Goal: Task Accomplishment & Management: Complete application form

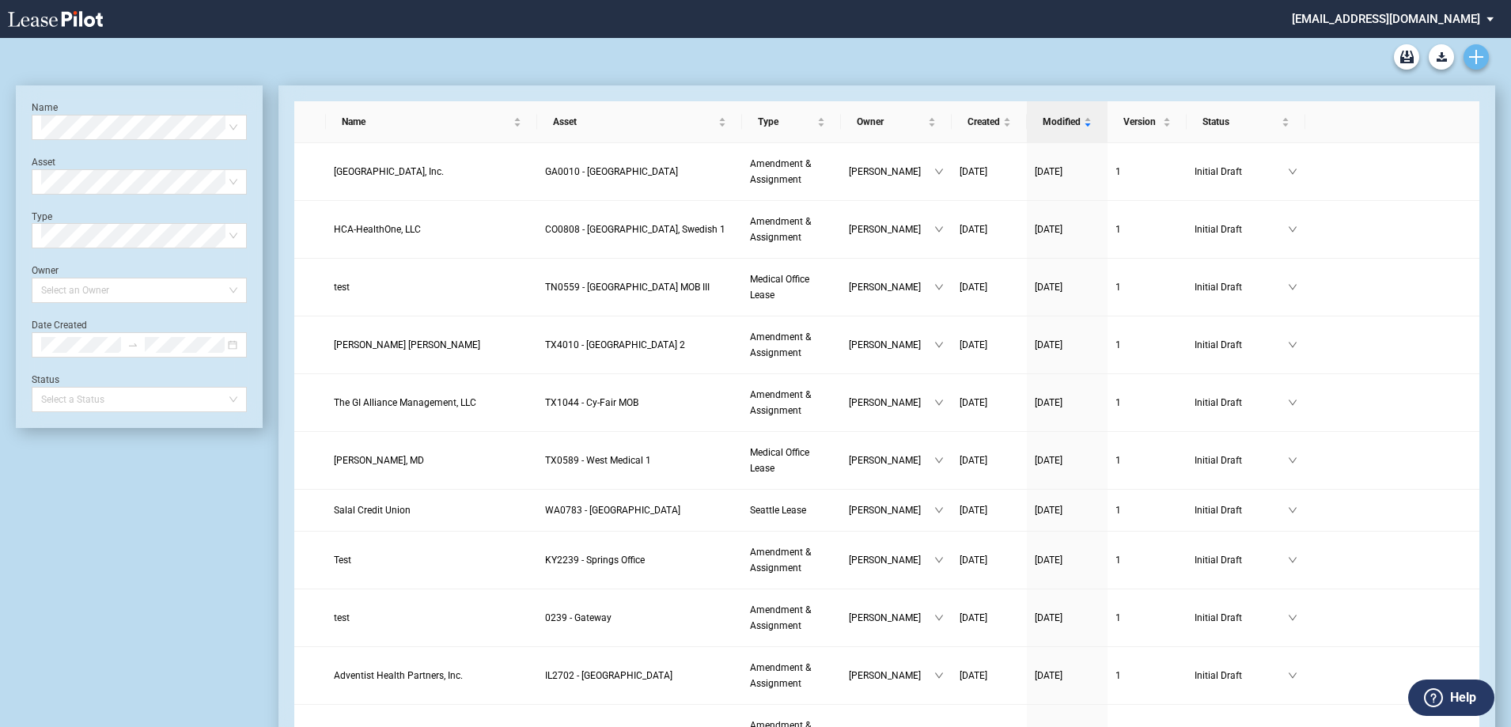
click at [1478, 55] on icon "Create new document" at bounding box center [1476, 57] width 14 height 14
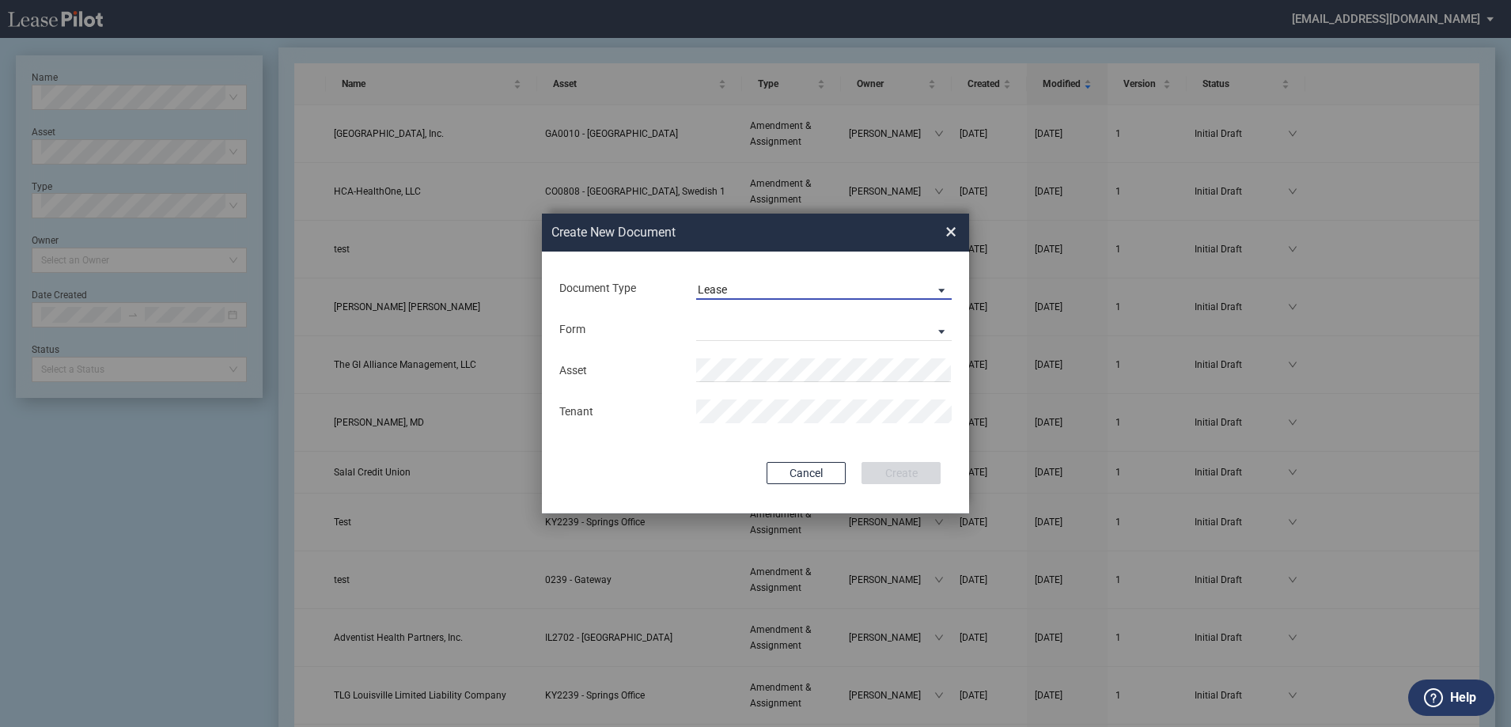
click at [796, 292] on span "Lease" at bounding box center [811, 290] width 227 height 16
click at [785, 333] on md-option "Amendment" at bounding box center [825, 327] width 281 height 38
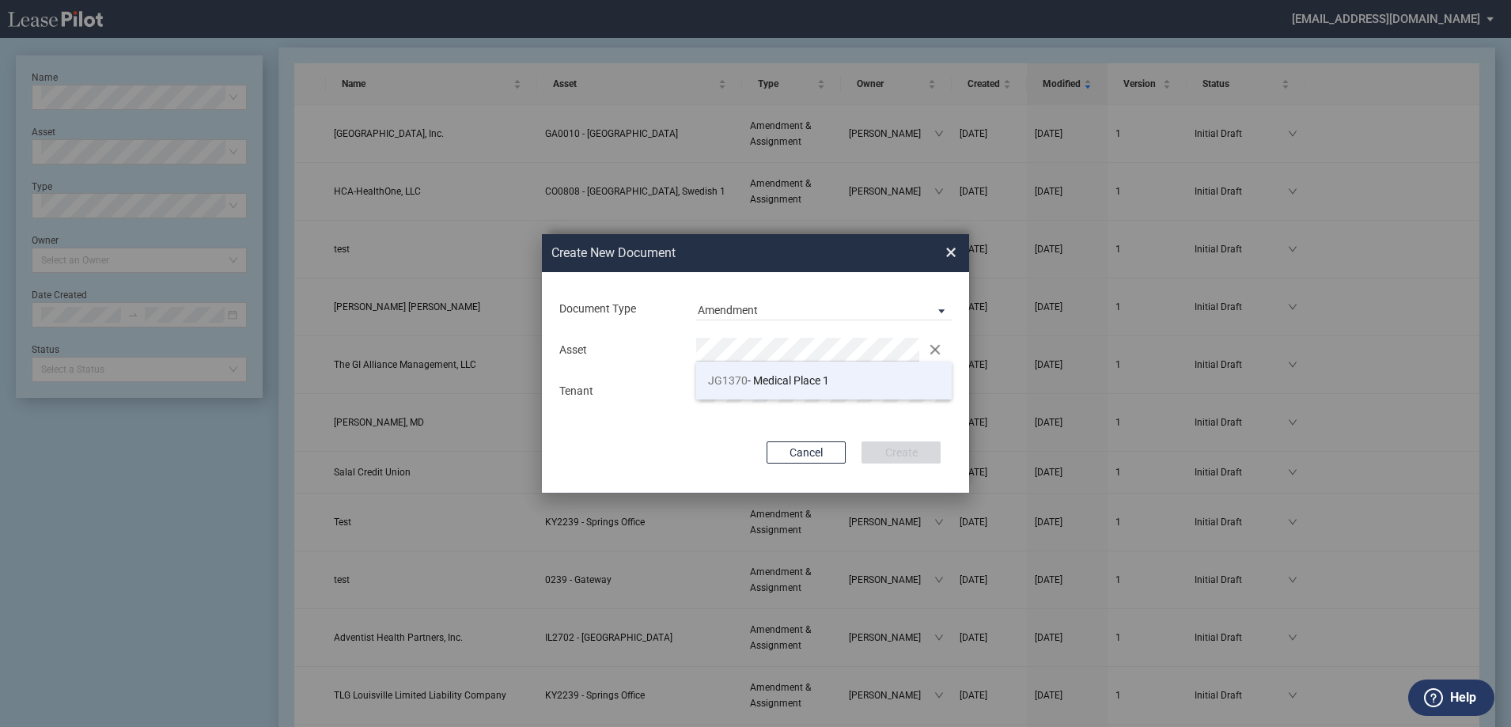
click at [784, 372] on li "JG1370 - Medical Place 1" at bounding box center [823, 380] width 255 height 38
click at [830, 378] on md-input-container "Tenant" at bounding box center [755, 390] width 395 height 27
click at [682, 457] on div "Cancel Create" at bounding box center [755, 452] width 370 height 22
click at [881, 457] on button "Create" at bounding box center [900, 452] width 79 height 22
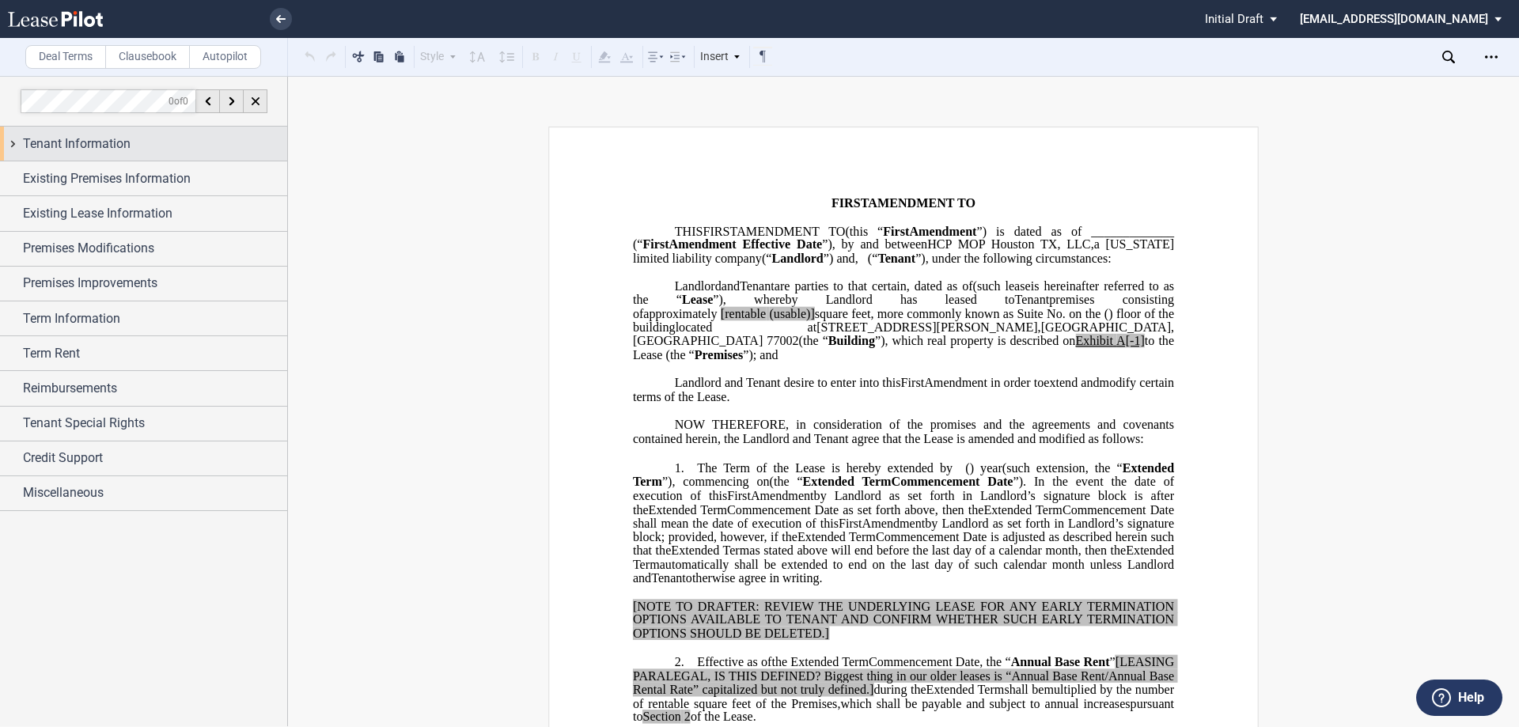
click at [90, 138] on span "Tenant Information" at bounding box center [77, 143] width 108 height 19
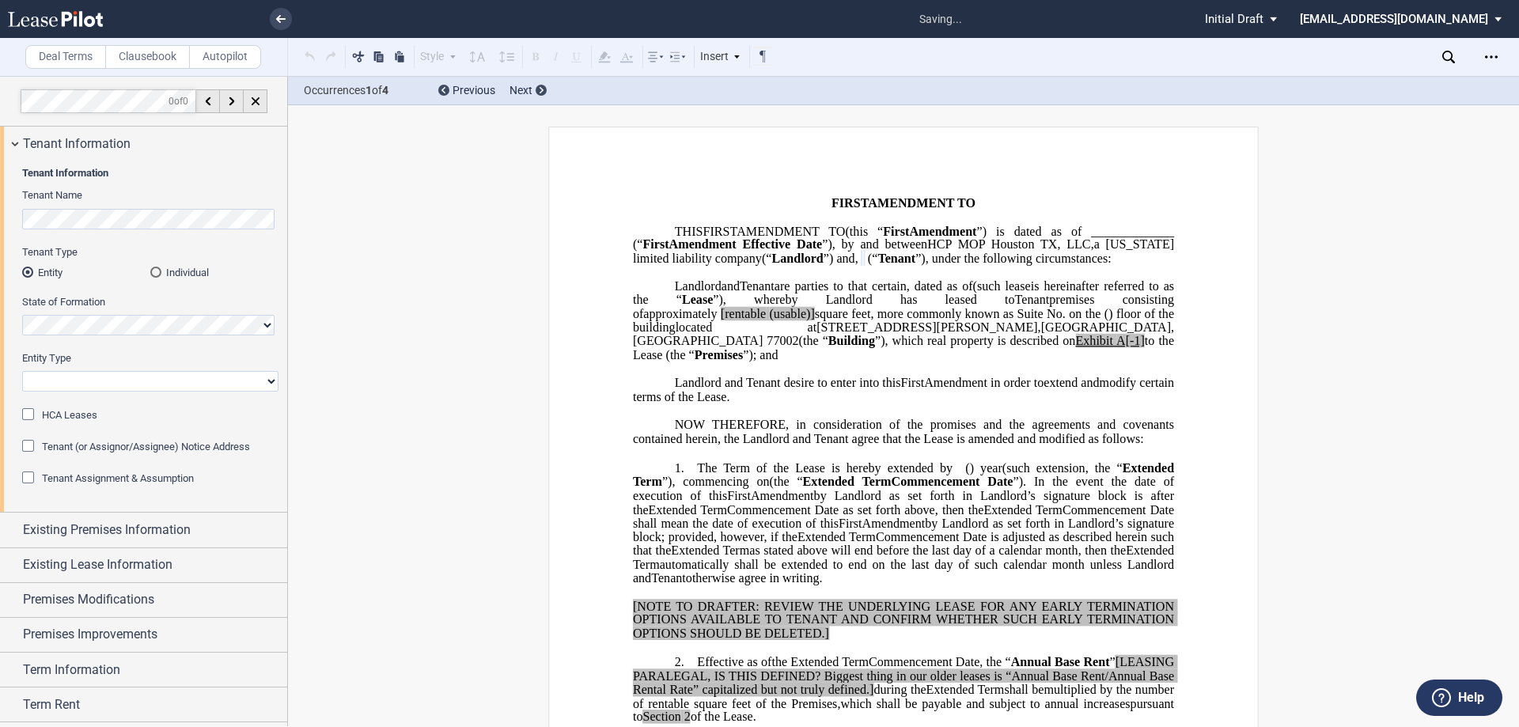
click at [119, 384] on select "Corporation Limited Liability Company General Partnership Limited Partnership O…" at bounding box center [150, 381] width 256 height 21
select select "Other"
click at [22, 371] on select "Corporation Limited Liability Company General Partnership Limited Partnership O…" at bounding box center [150, 381] width 256 height 21
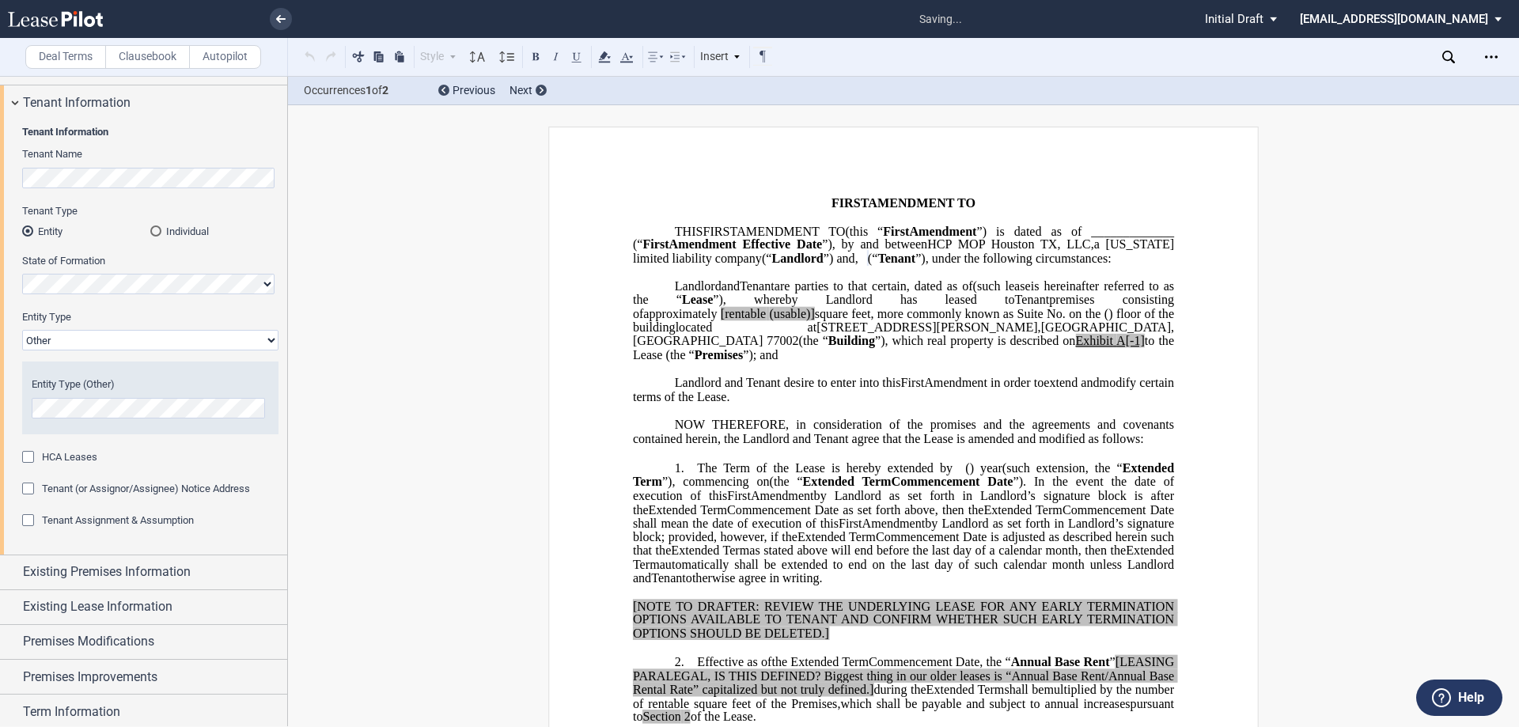
scroll to position [79, 0]
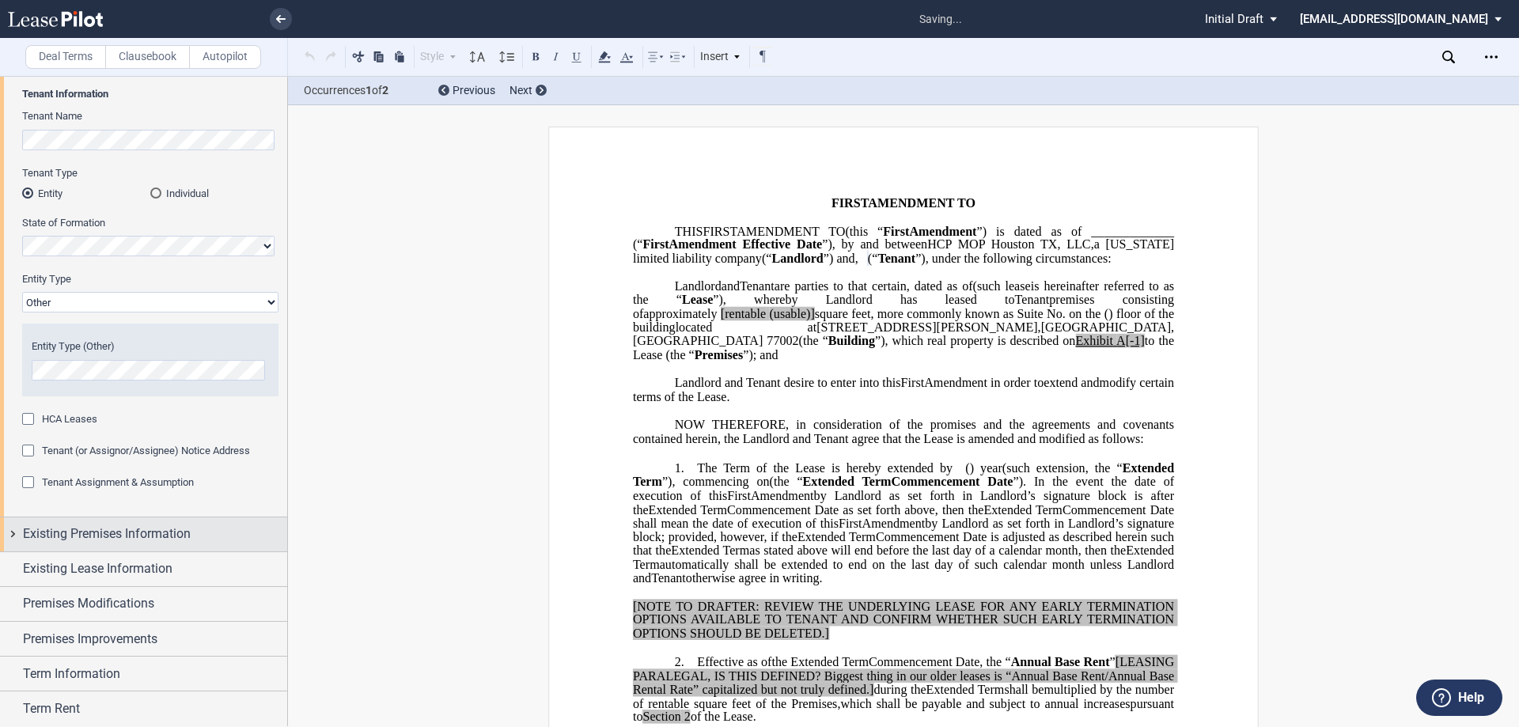
click at [104, 539] on span "Existing Premises Information" at bounding box center [107, 533] width 168 height 19
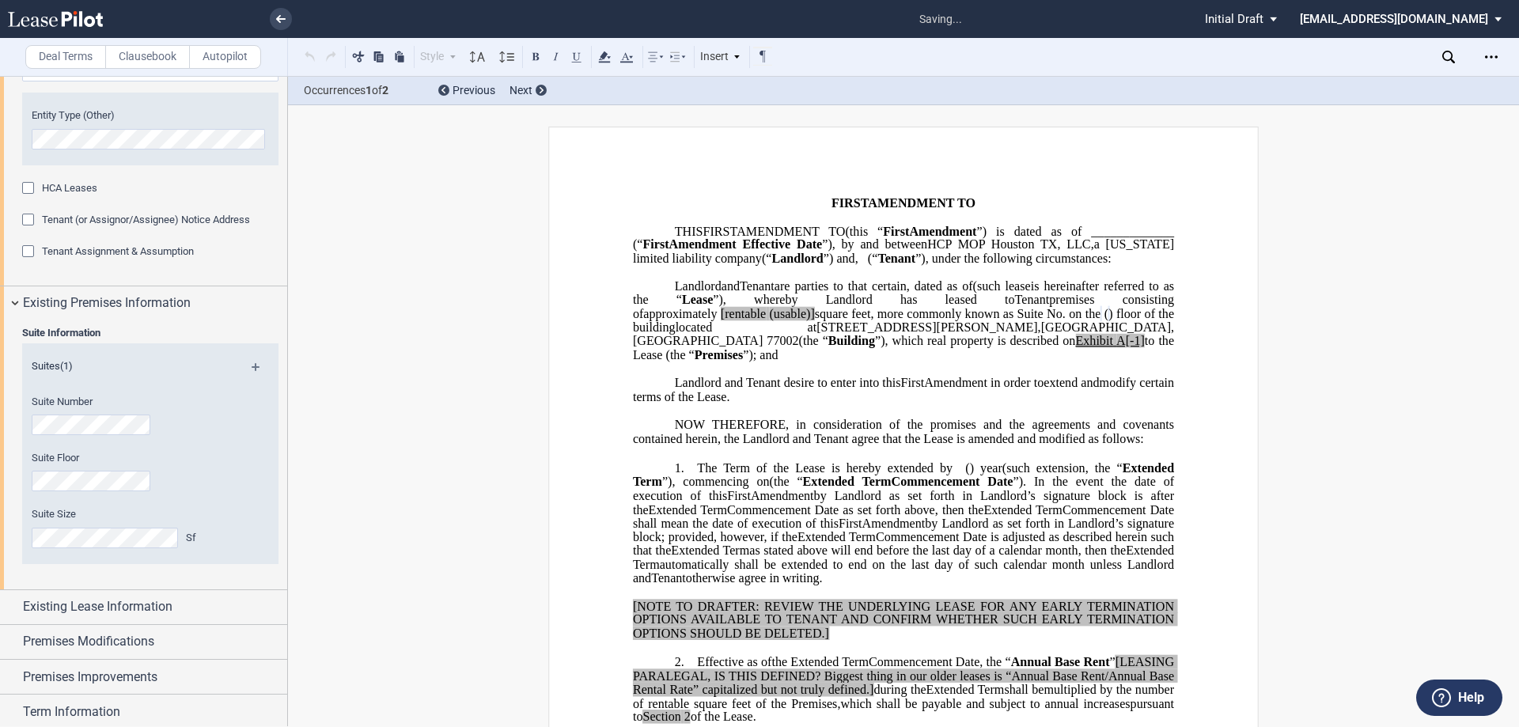
scroll to position [316, 0]
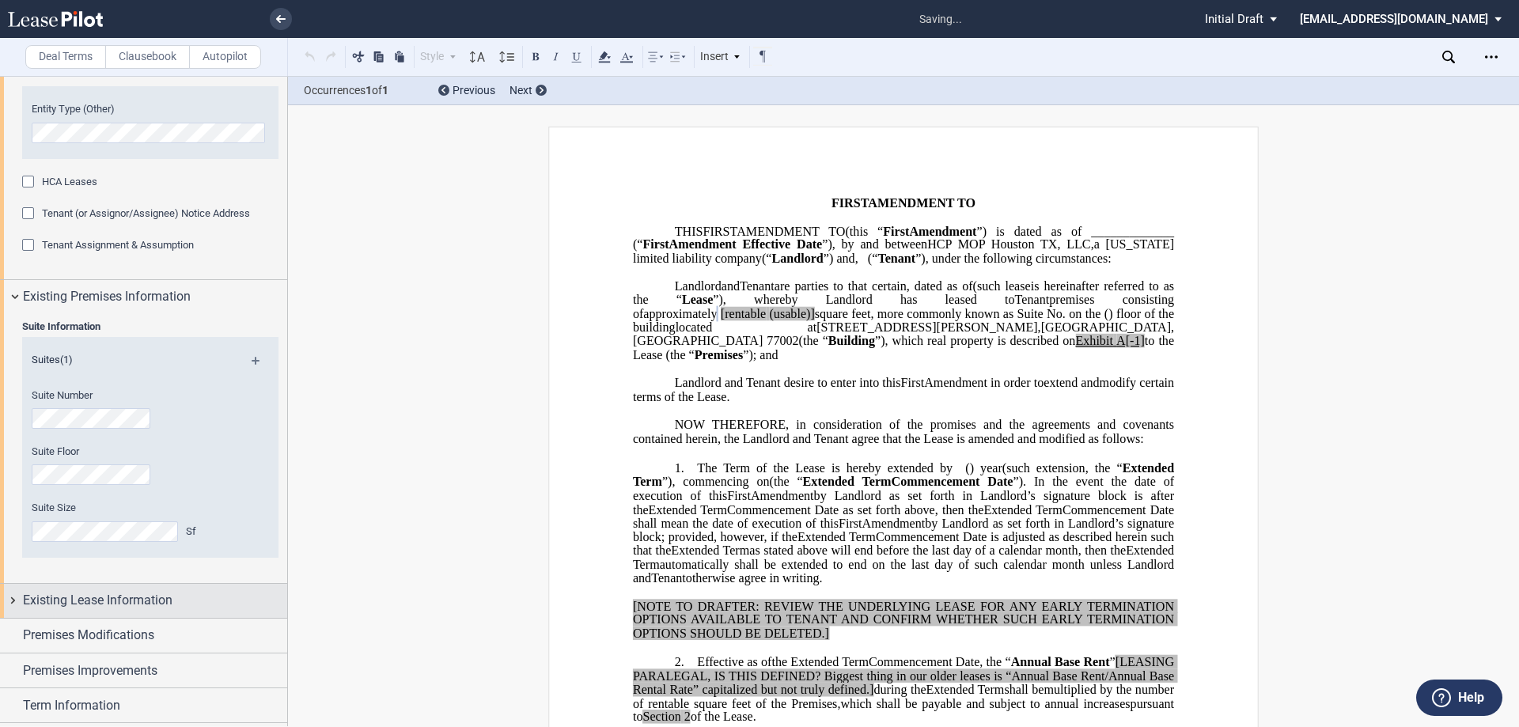
click at [119, 600] on span "Existing Lease Information" at bounding box center [97, 600] width 149 height 19
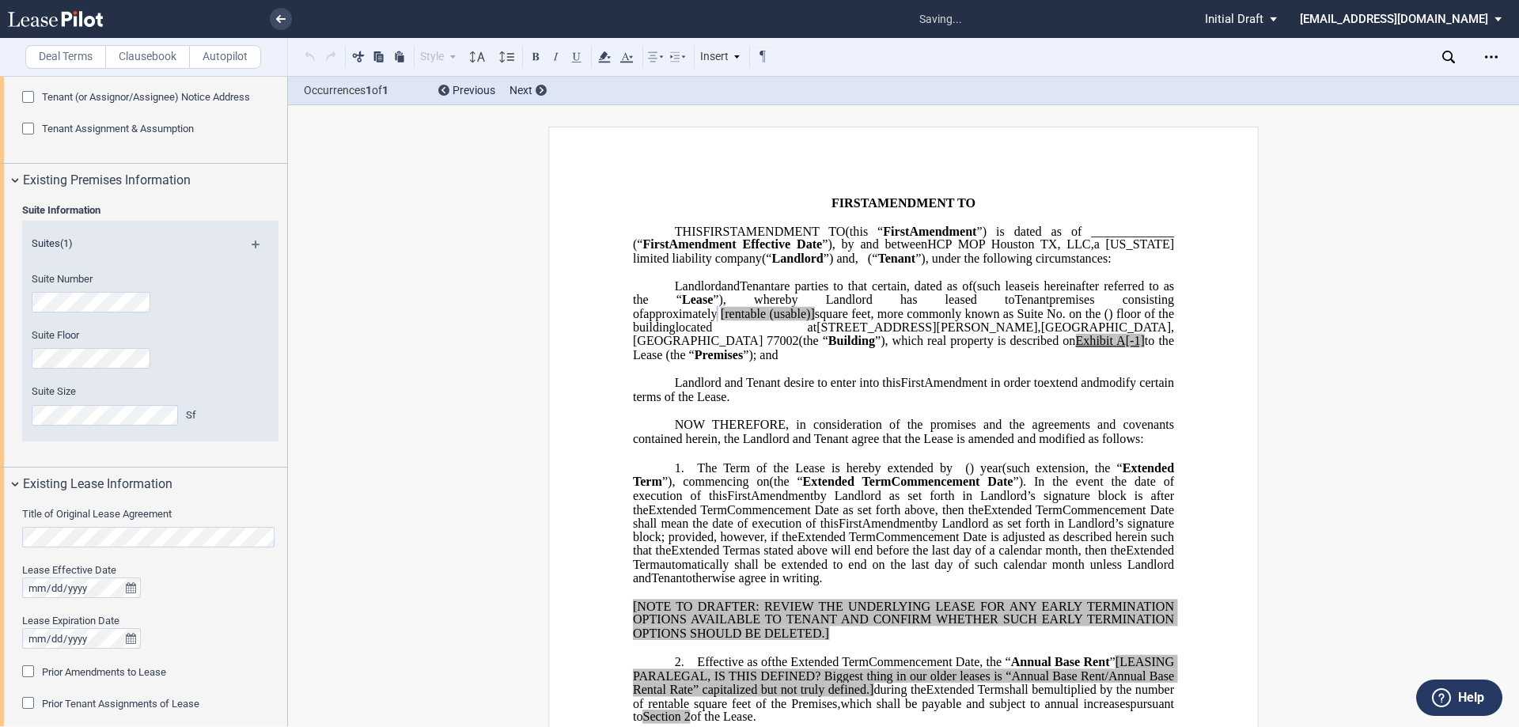
scroll to position [475, 0]
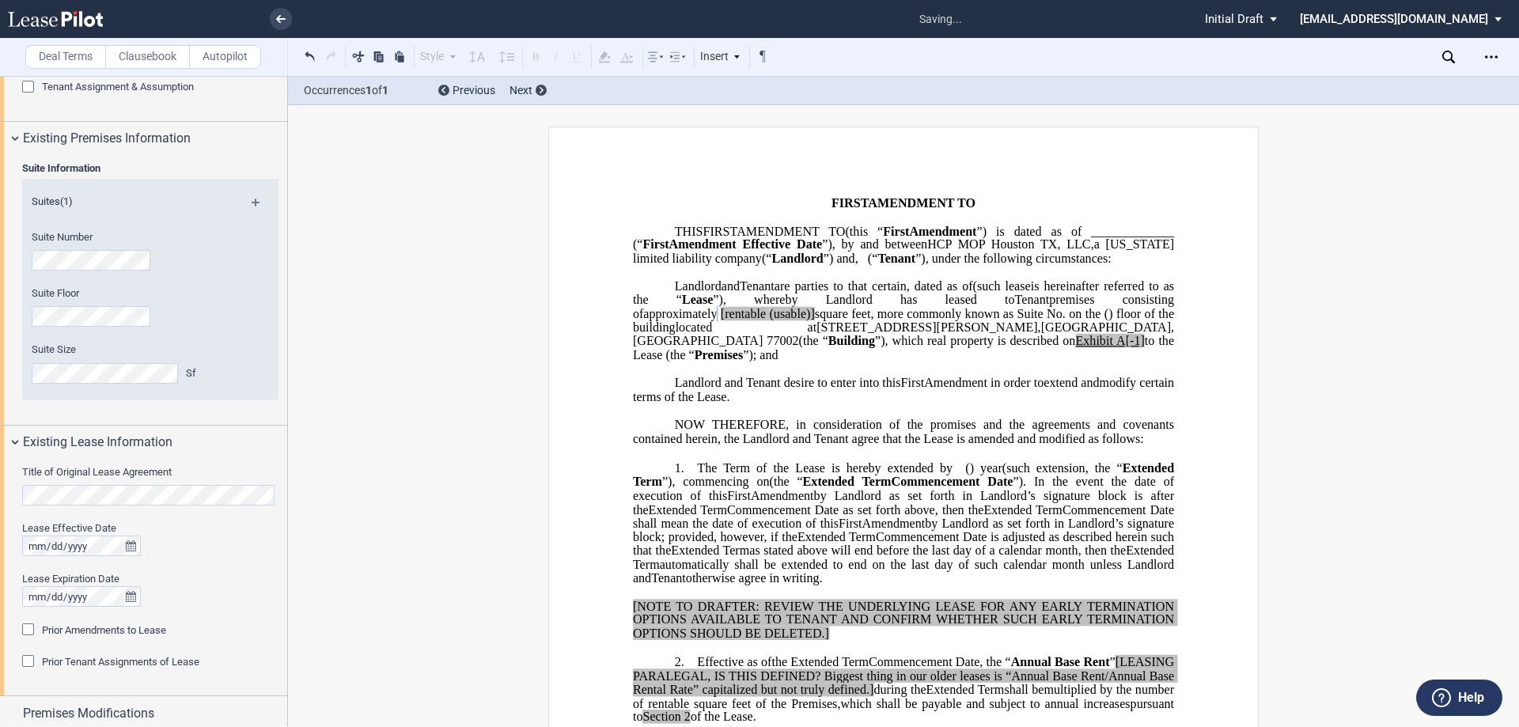
click at [0, 479] on html ".bocls-1{fill:#26354a;fill-rule:evenodd} Loading... × saving... Pending... Pend…" at bounding box center [759, 363] width 1519 height 727
click at [204, 538] on div at bounding box center [150, 545] width 256 height 21
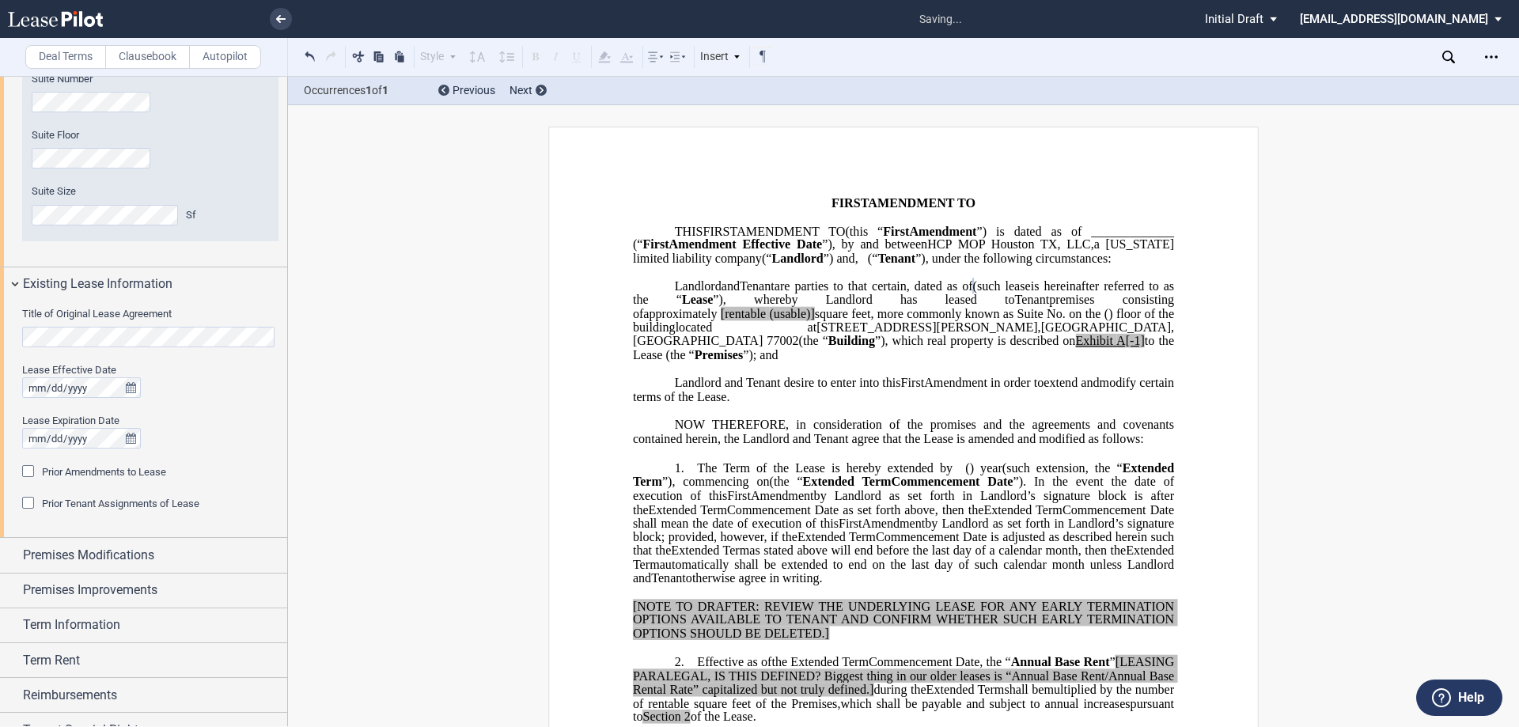
scroll to position [712, 0]
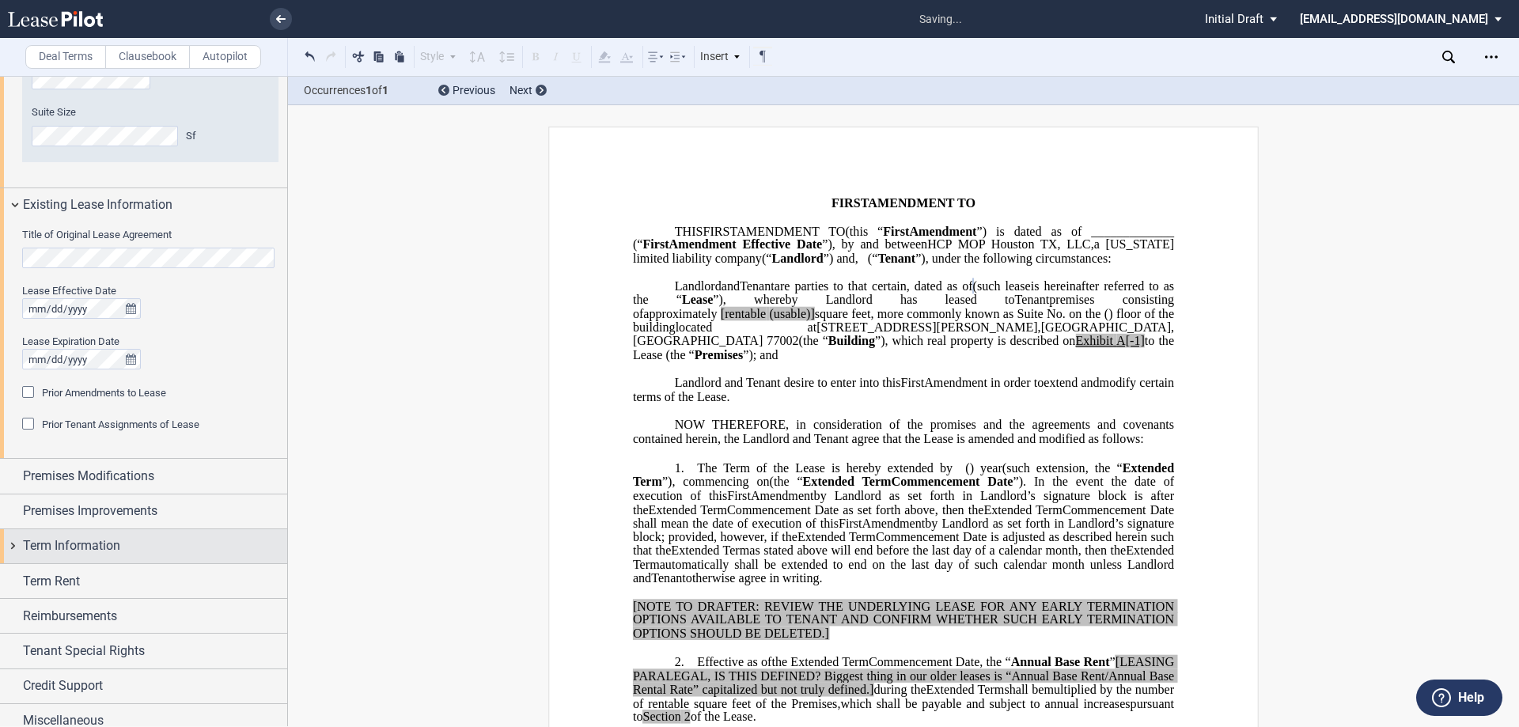
click at [138, 558] on div "Term Information" at bounding box center [143, 546] width 287 height 34
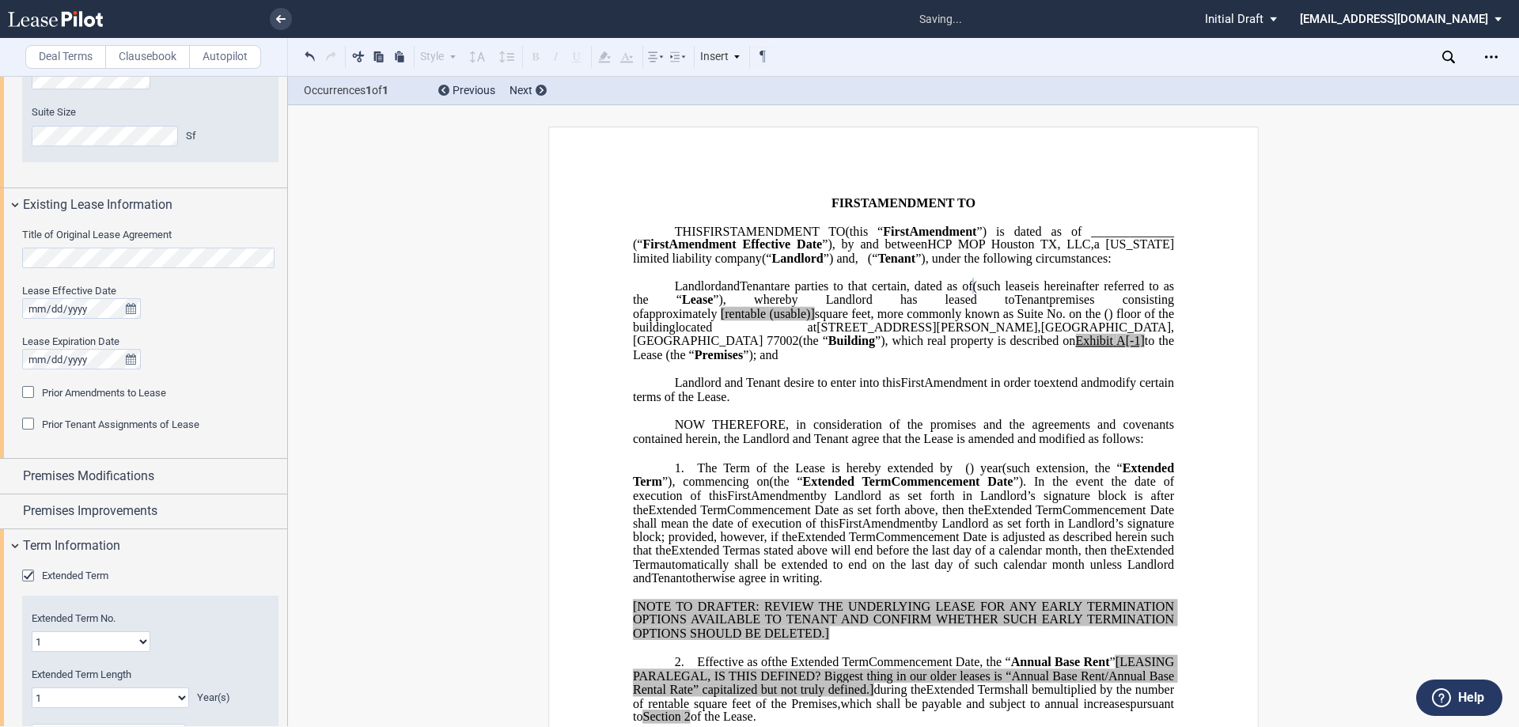
click at [97, 576] on span "Extended Term" at bounding box center [75, 575] width 66 height 12
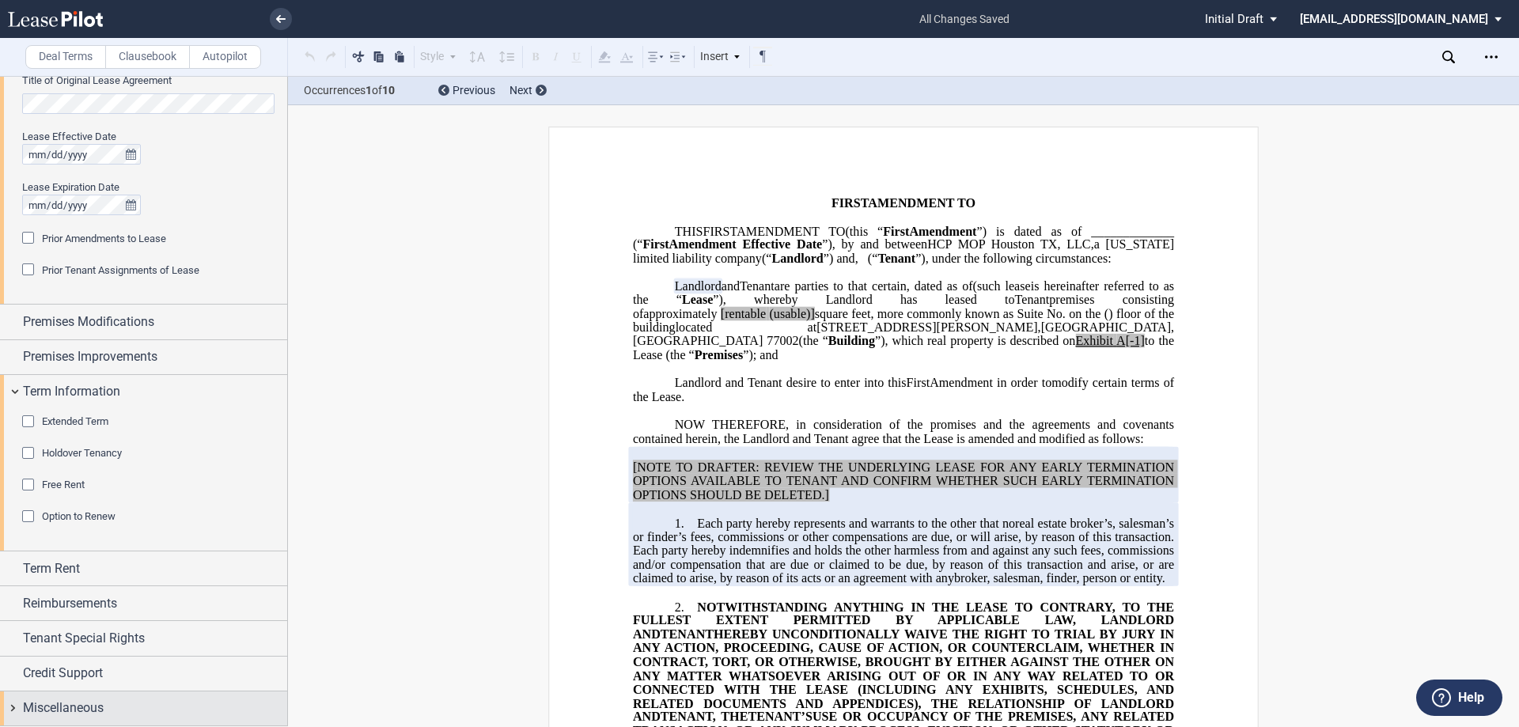
click at [112, 700] on div "Miscellaneous" at bounding box center [155, 707] width 264 height 19
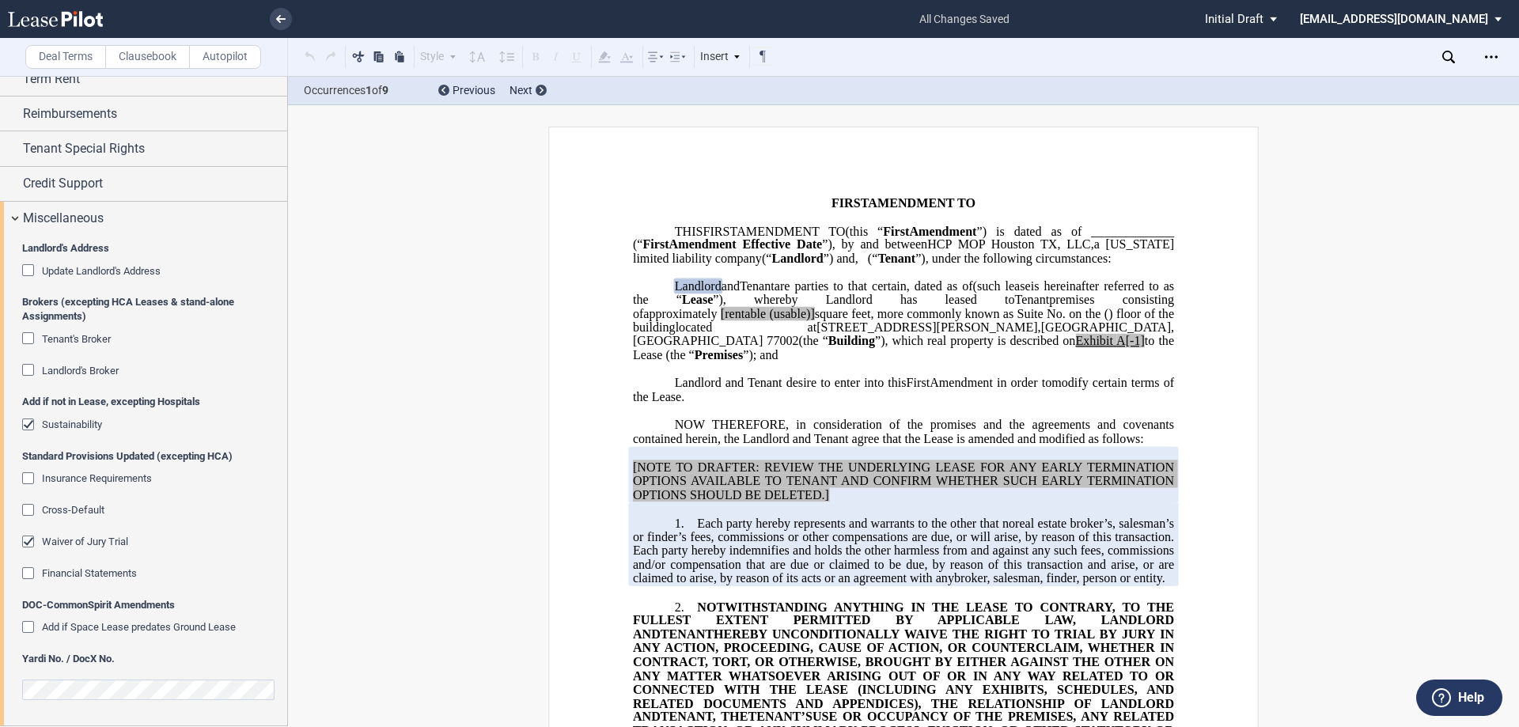
click at [80, 530] on editor-control "Cross-Default" at bounding box center [150, 519] width 256 height 32
click at [84, 538] on span "Waiver of Jury Trial" at bounding box center [85, 541] width 86 height 12
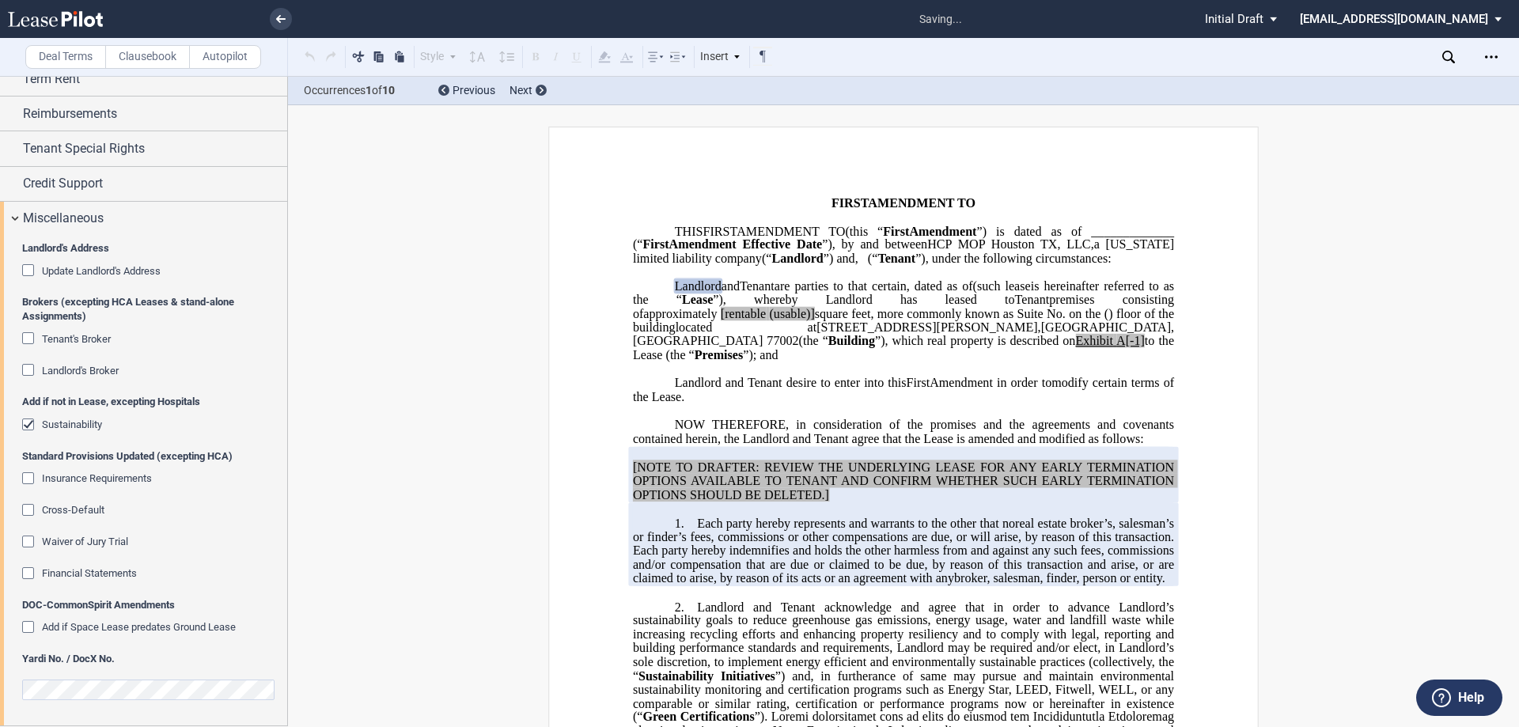
click at [82, 424] on span "Sustainability" at bounding box center [72, 424] width 60 height 12
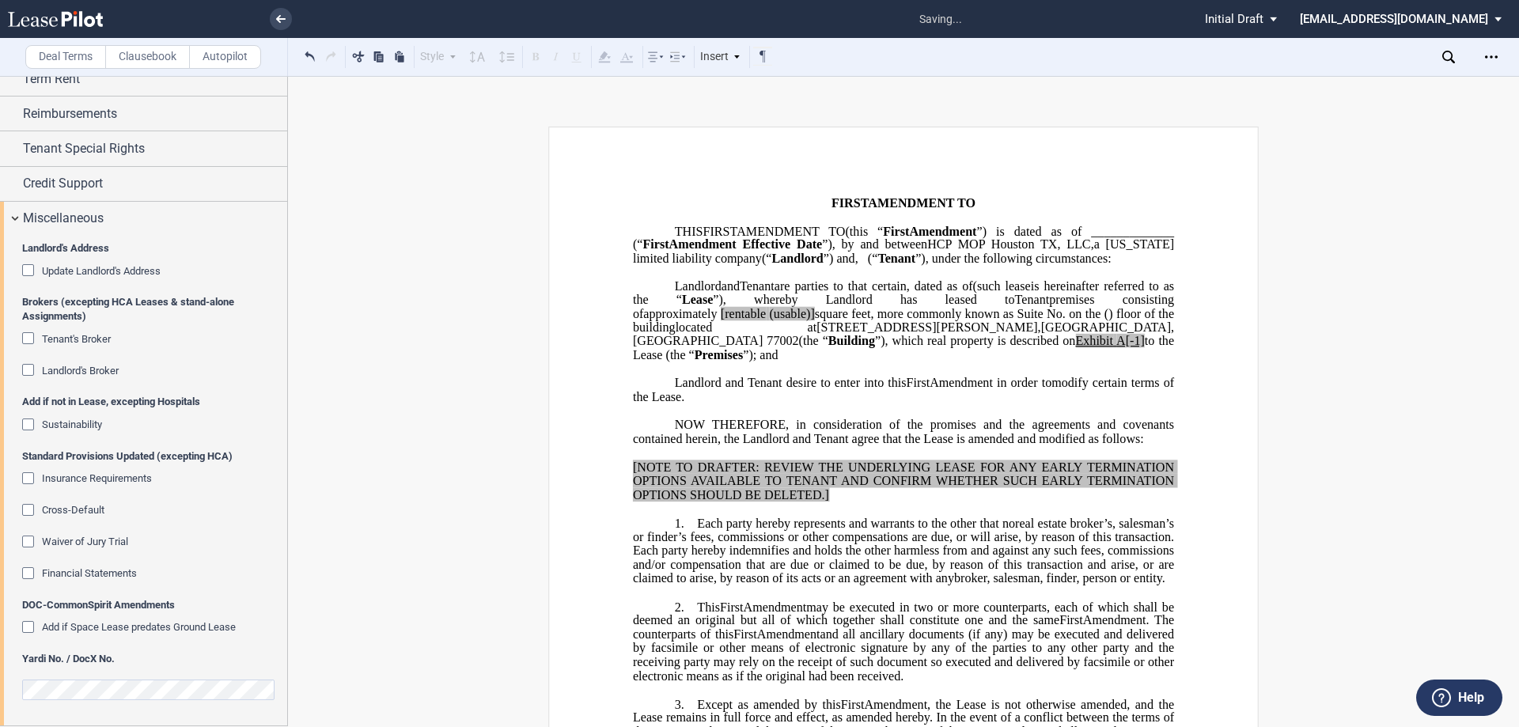
click at [108, 704] on editor-control at bounding box center [150, 695] width 256 height 42
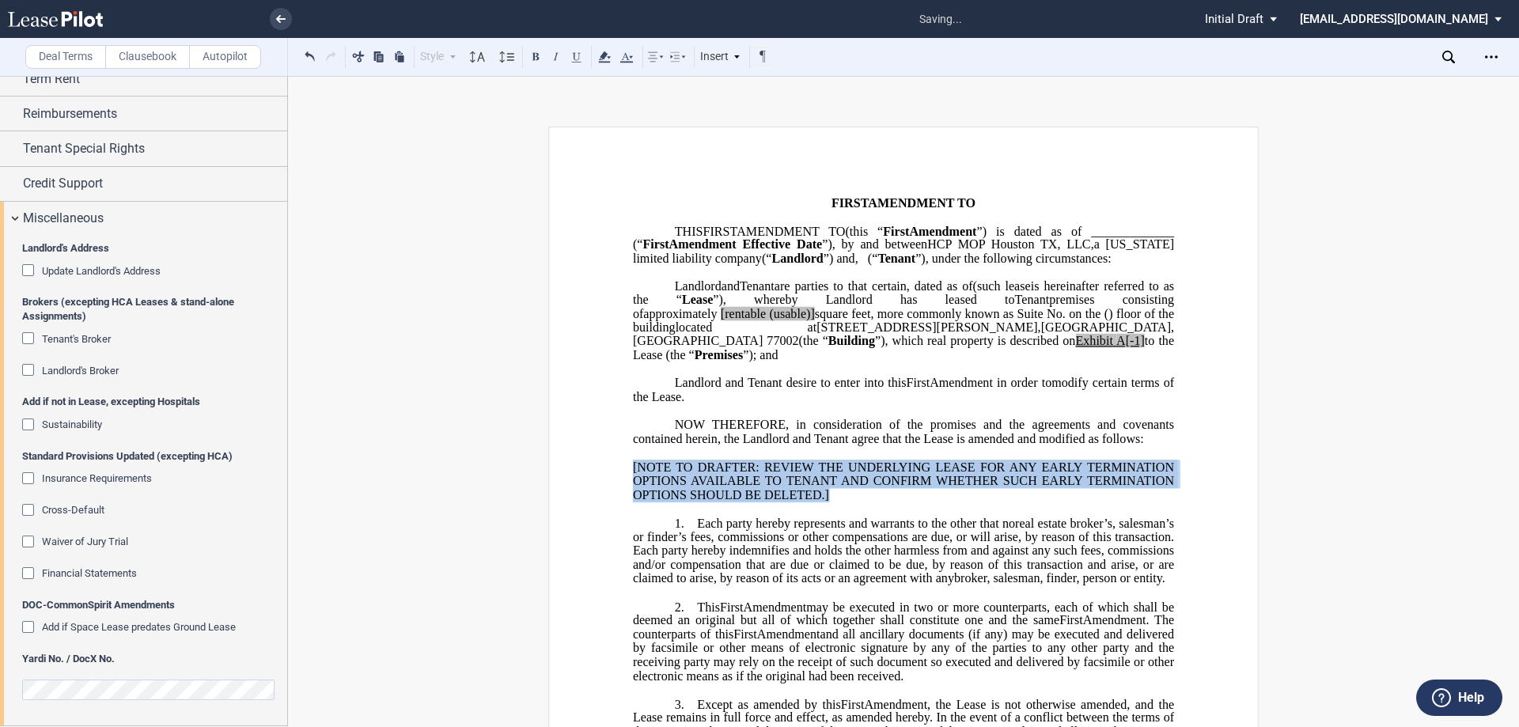
drag, startPoint x: 836, startPoint y: 525, endPoint x: 618, endPoint y: 492, distance: 220.0
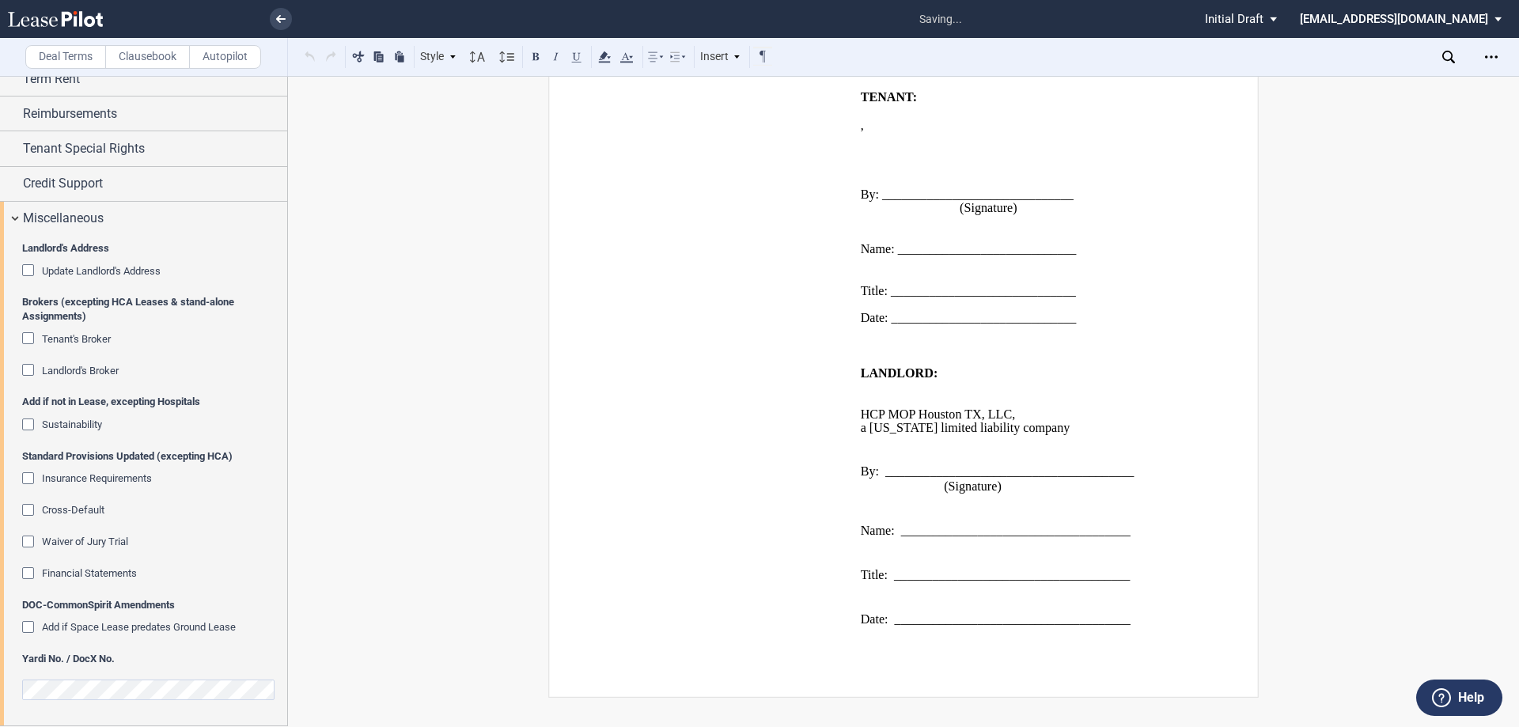
scroll to position [168, 0]
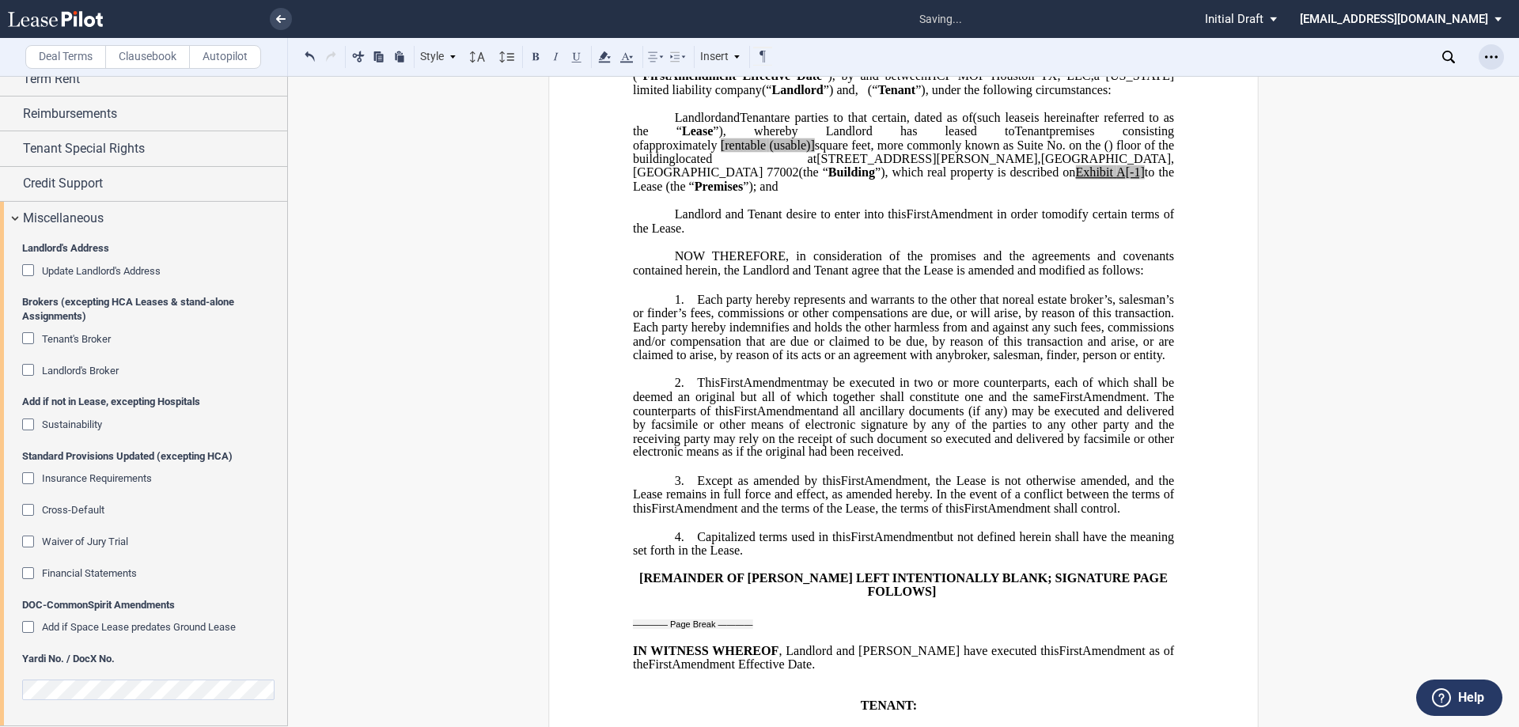
click at [1499, 49] on div "Open Lease options menu" at bounding box center [1490, 56] width 25 height 25
click at [1389, 90] on div "Download" at bounding box center [1399, 84] width 193 height 13
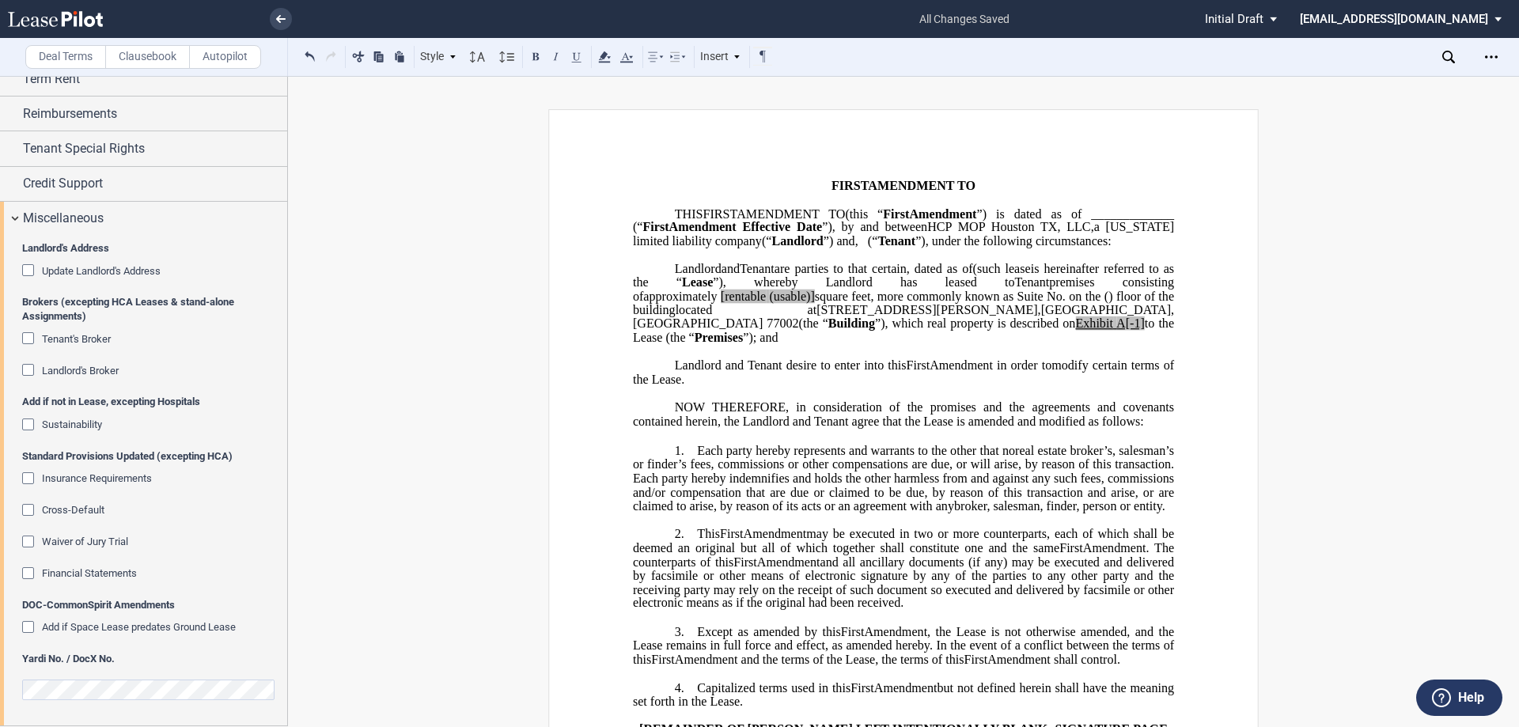
scroll to position [0, 0]
